Goal: Navigation & Orientation: Go to known website

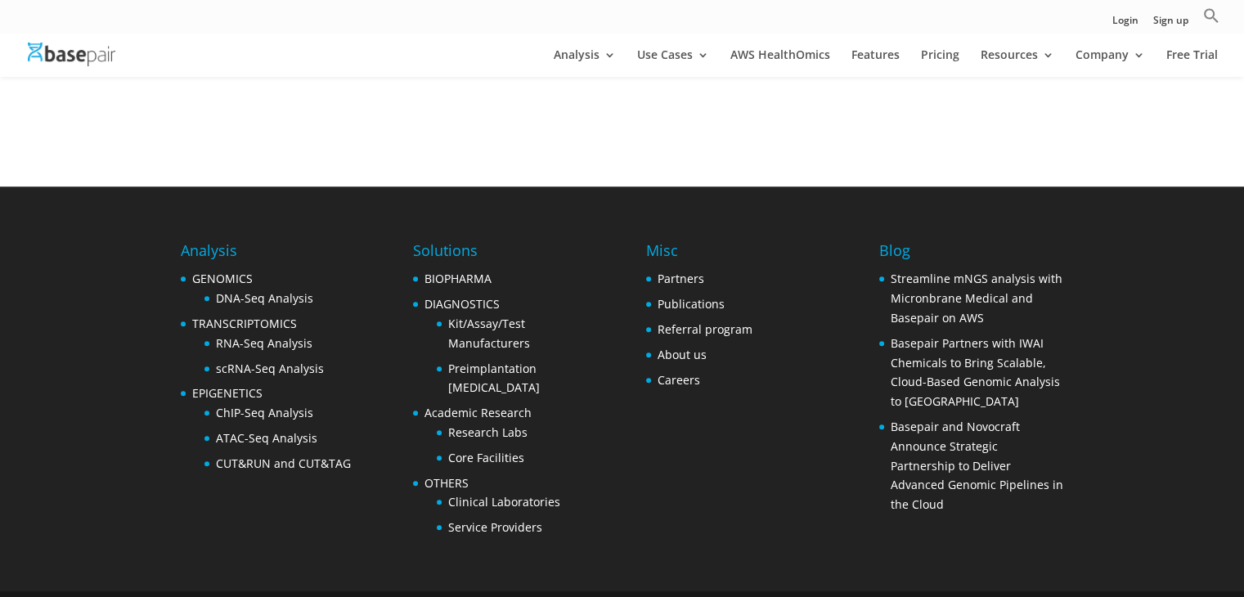
drag, startPoint x: 0, startPoint y: 0, endPoint x: 105, endPoint y: 65, distance: 123.0
click at [105, 65] on img at bounding box center [72, 55] width 88 height 24
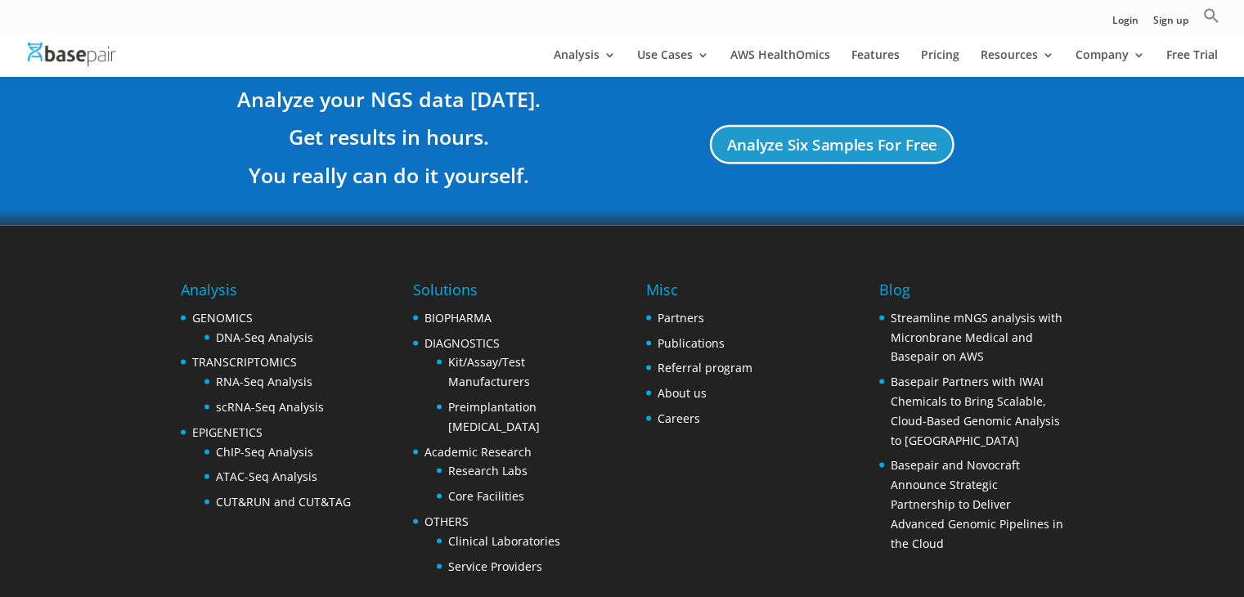
scroll to position [3192, 0]
